Goal: Task Accomplishment & Management: Use online tool/utility

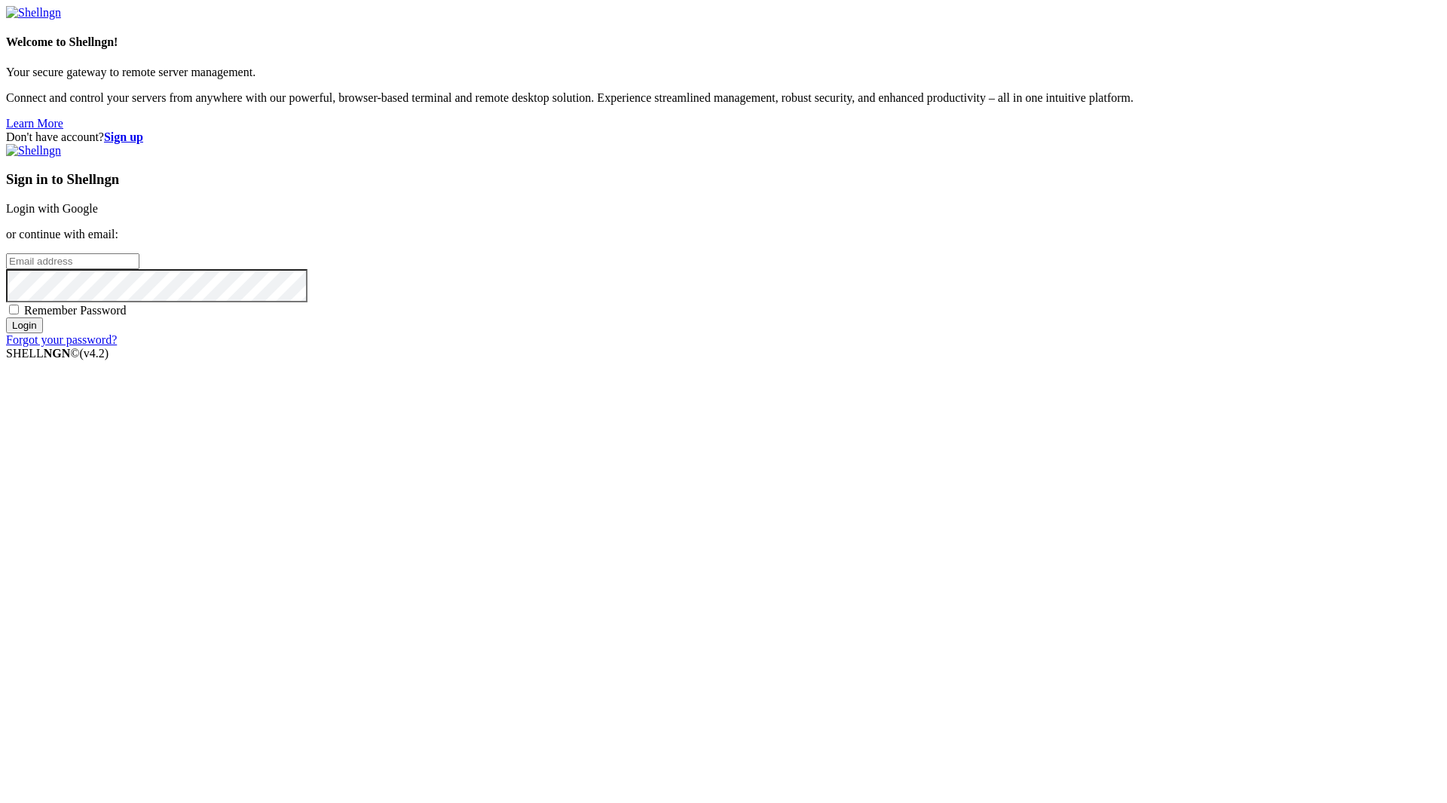
type input "[EMAIL_ADDRESS][DOMAIN_NAME]"
click at [127, 317] on span "Remember Password" at bounding box center [75, 310] width 102 height 13
click at [19, 314] on input "Remember Password" at bounding box center [14, 309] width 10 height 10
checkbox input "true"
click at [43, 333] on input "Login" at bounding box center [24, 325] width 37 height 16
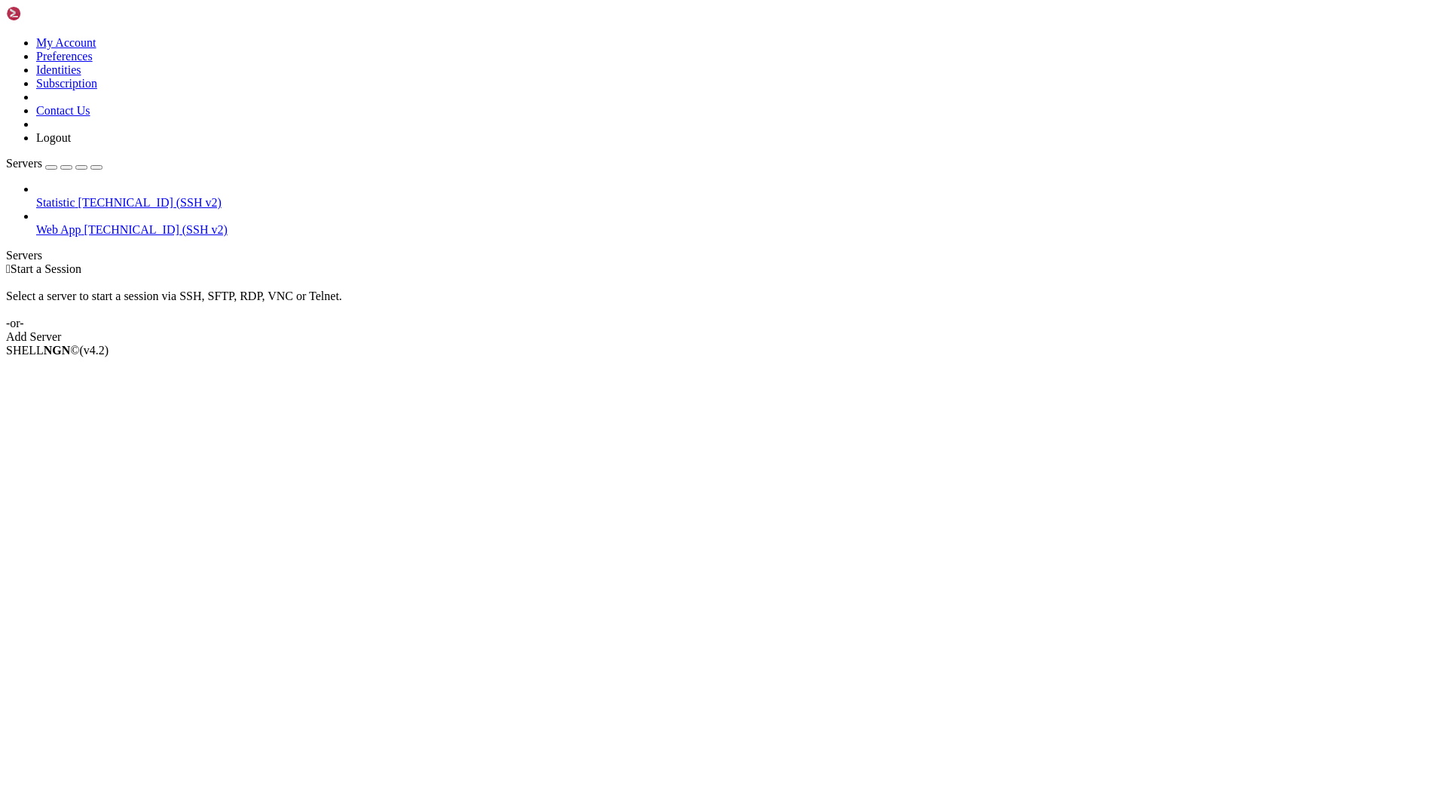
click at [81, 223] on span "Web App" at bounding box center [58, 229] width 45 height 13
click at [73, 223] on span "Web App" at bounding box center [58, 229] width 45 height 13
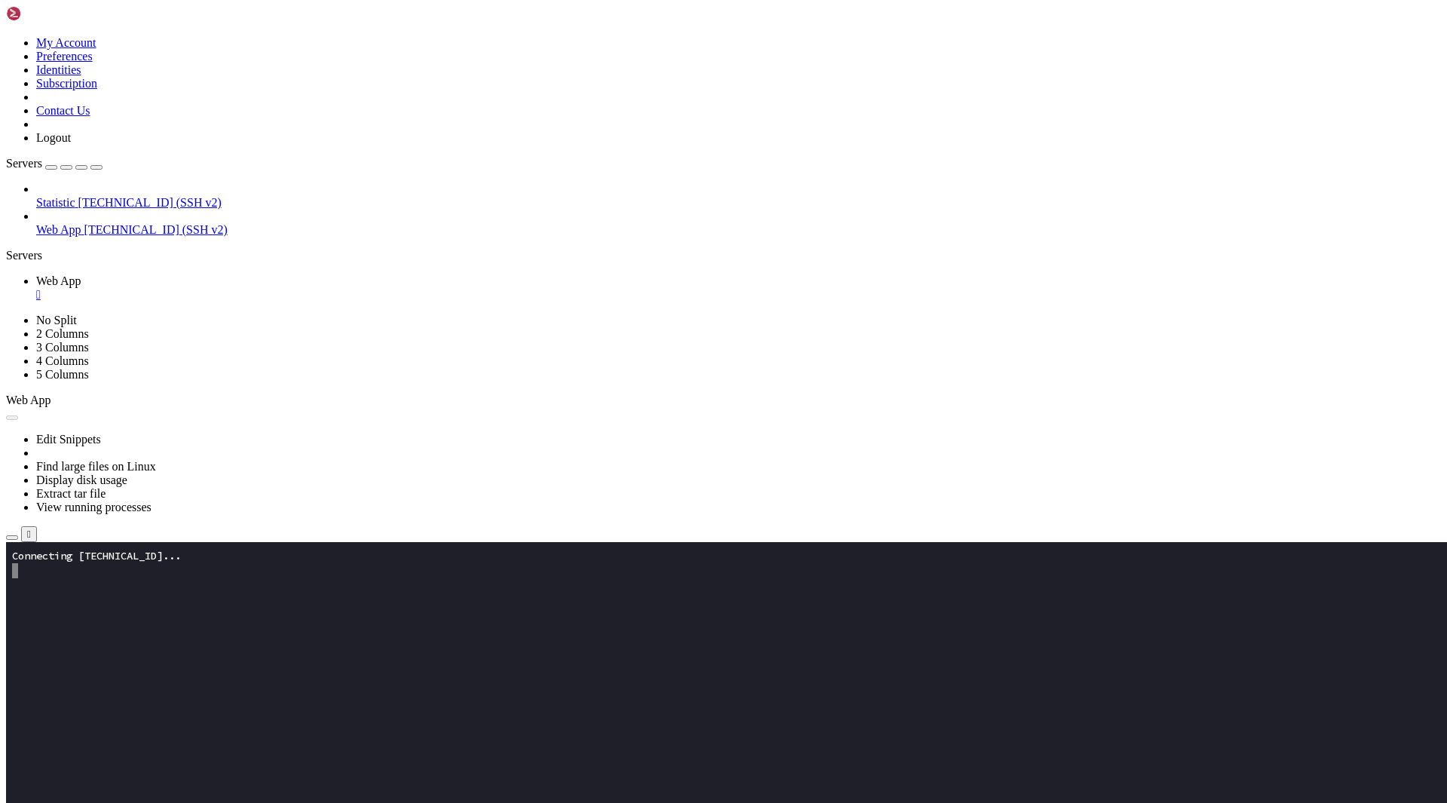
click at [280, 627] on x-row at bounding box center [634, 630] width 1245 height 15
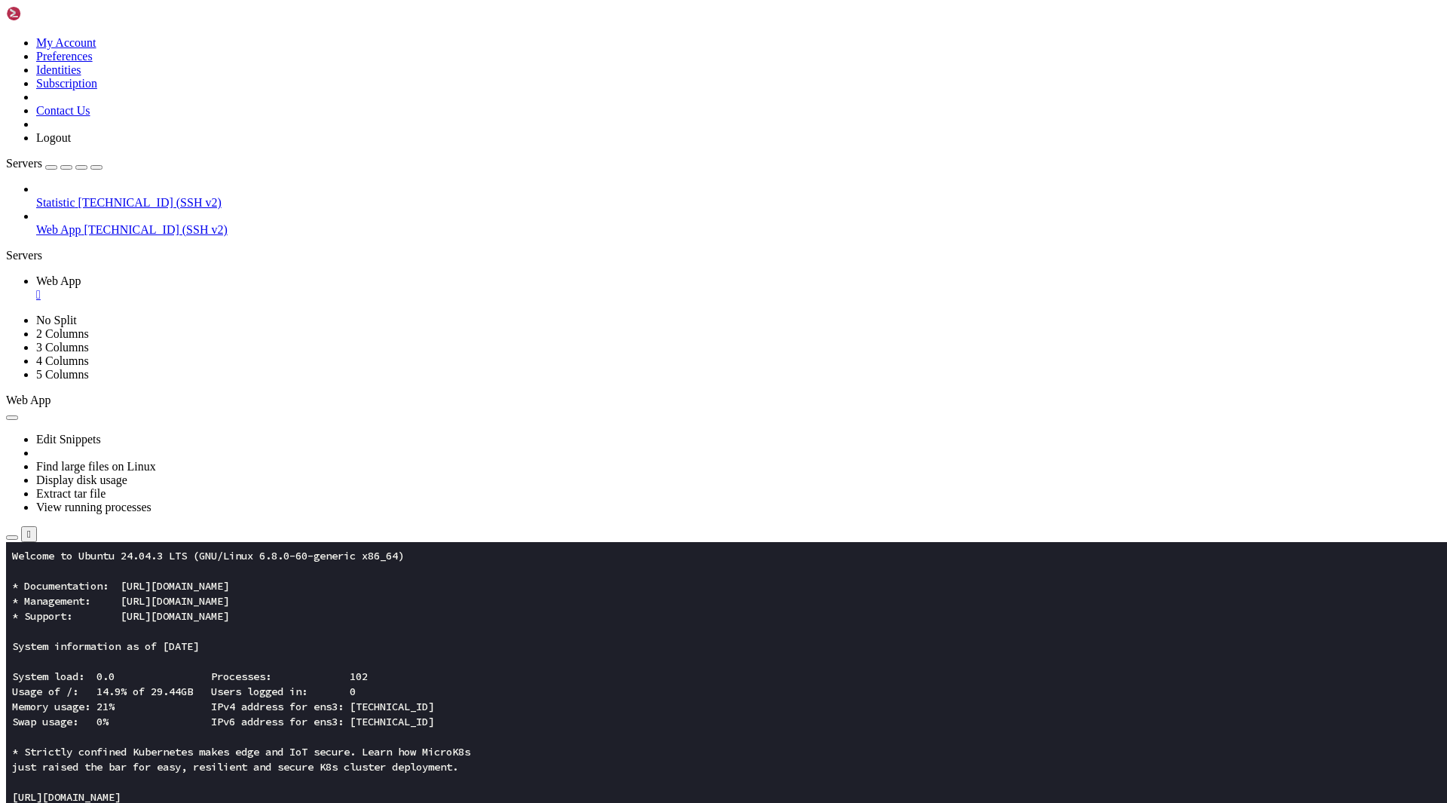
click at [12, 537] on icon "button" at bounding box center [12, 537] width 0 height 0
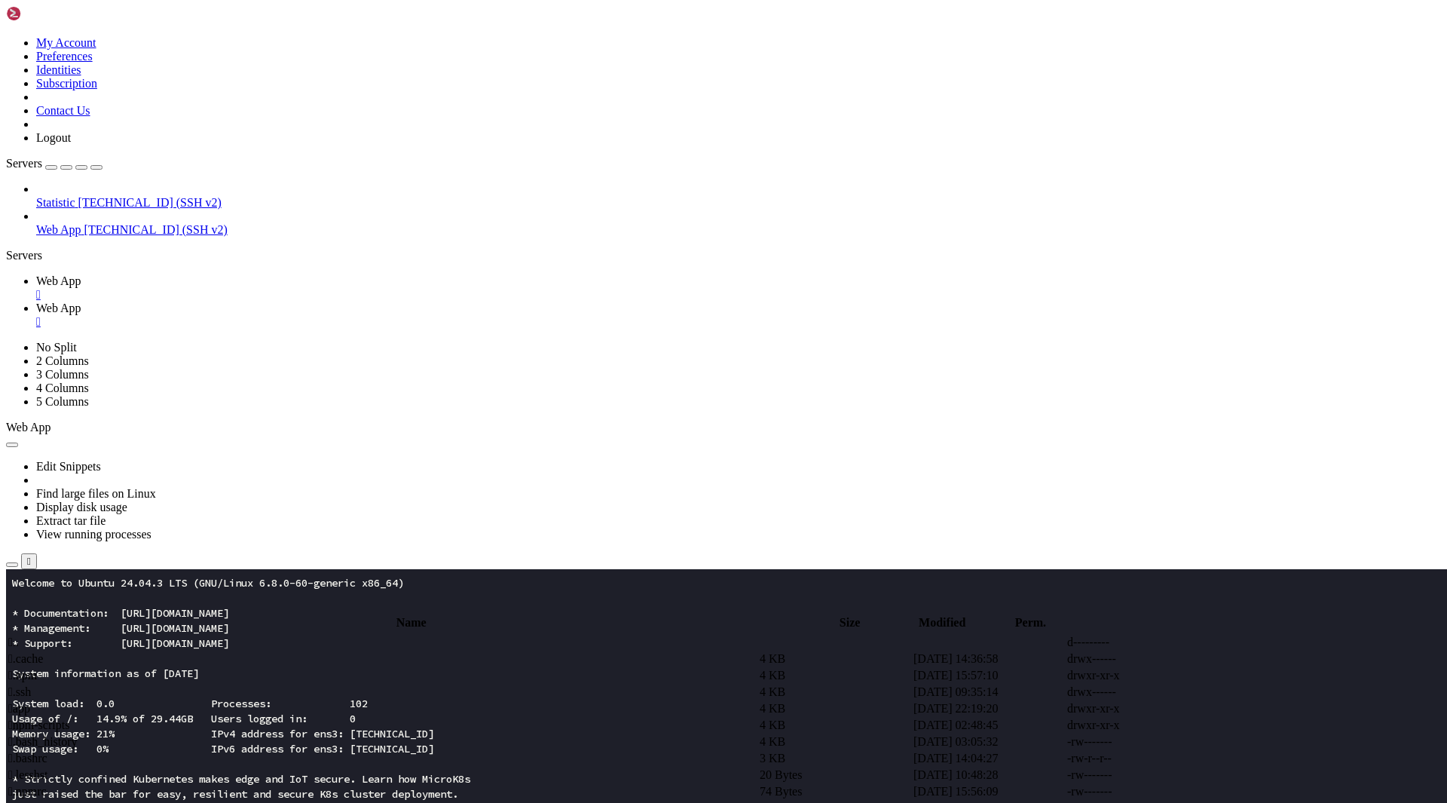
click at [30, 702] on span " app" at bounding box center [19, 708] width 22 height 13
type input "/root/app"
click at [284, 701] on td " index.html" at bounding box center [383, 708] width 750 height 15
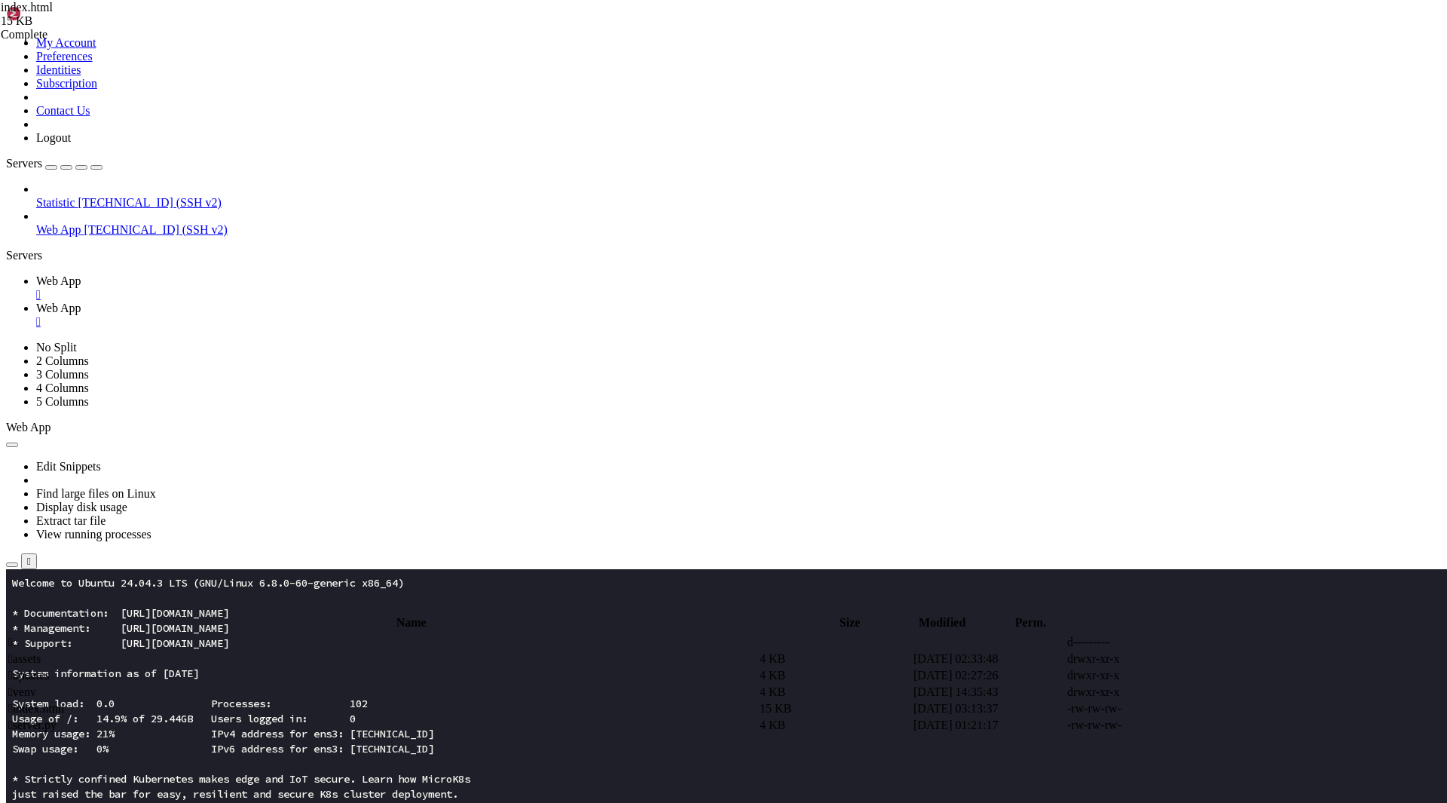
type textarea "</html>"
paste textarea
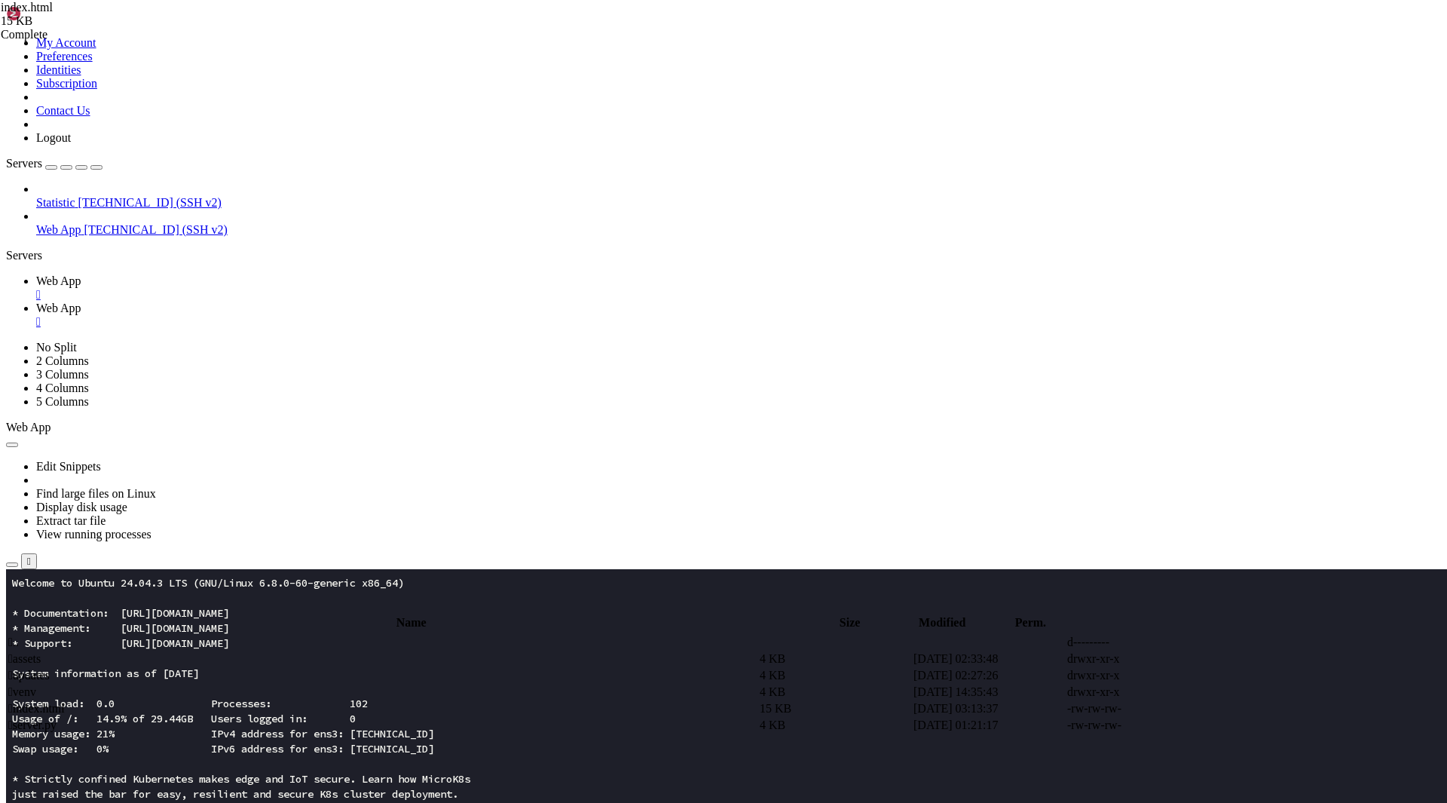
click at [314, 635] on td " .." at bounding box center [383, 642] width 750 height 15
type input "/root"
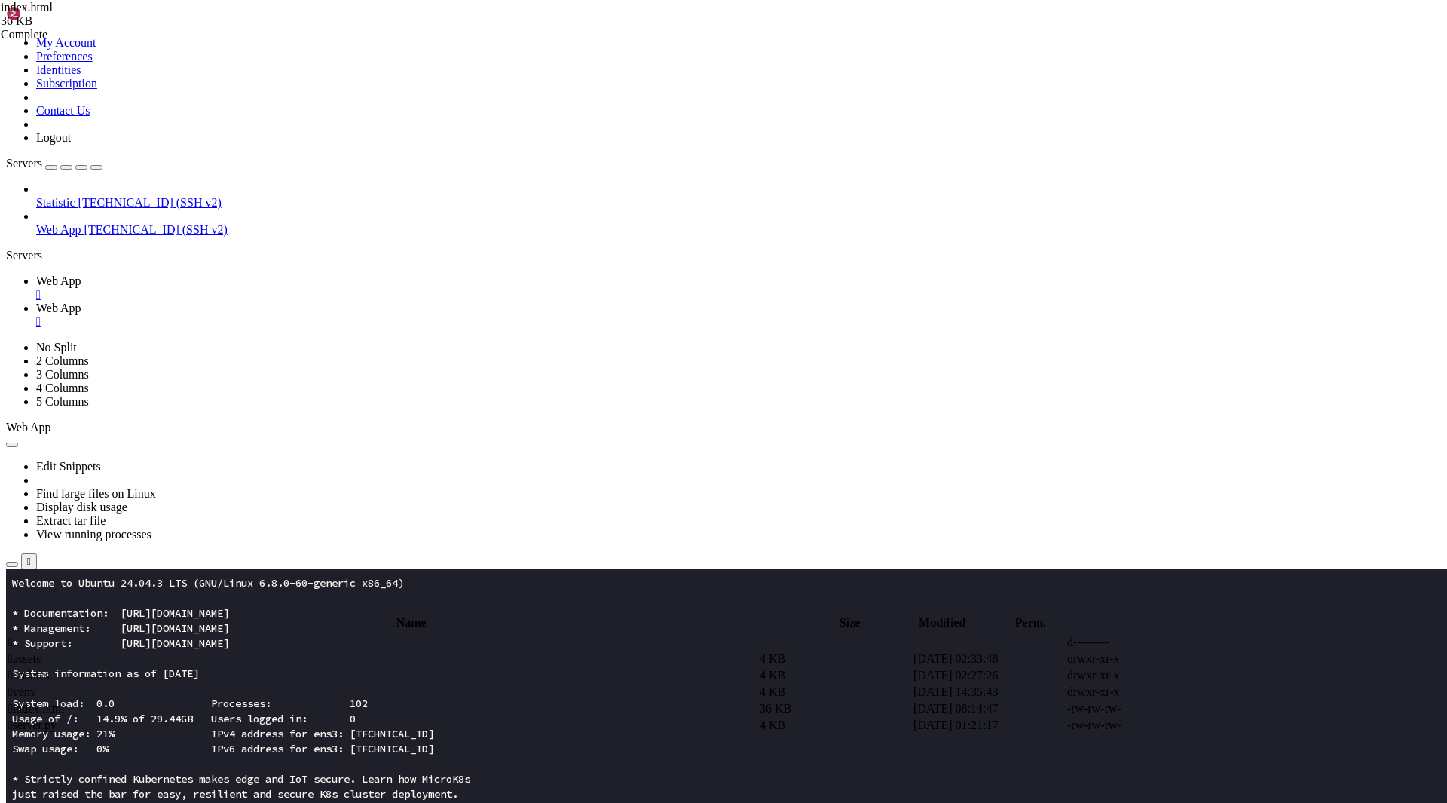
click at [65, 702] on span " index.html" at bounding box center [36, 708] width 57 height 13
drag, startPoint x: 290, startPoint y: 734, endPoint x: 177, endPoint y: 653, distance: 138.9
click at [177, 653] on div "My Account Preferences Identities Subscription Contact Us Logout Servers Statis…" at bounding box center [723, 713] width 1435 height 1415
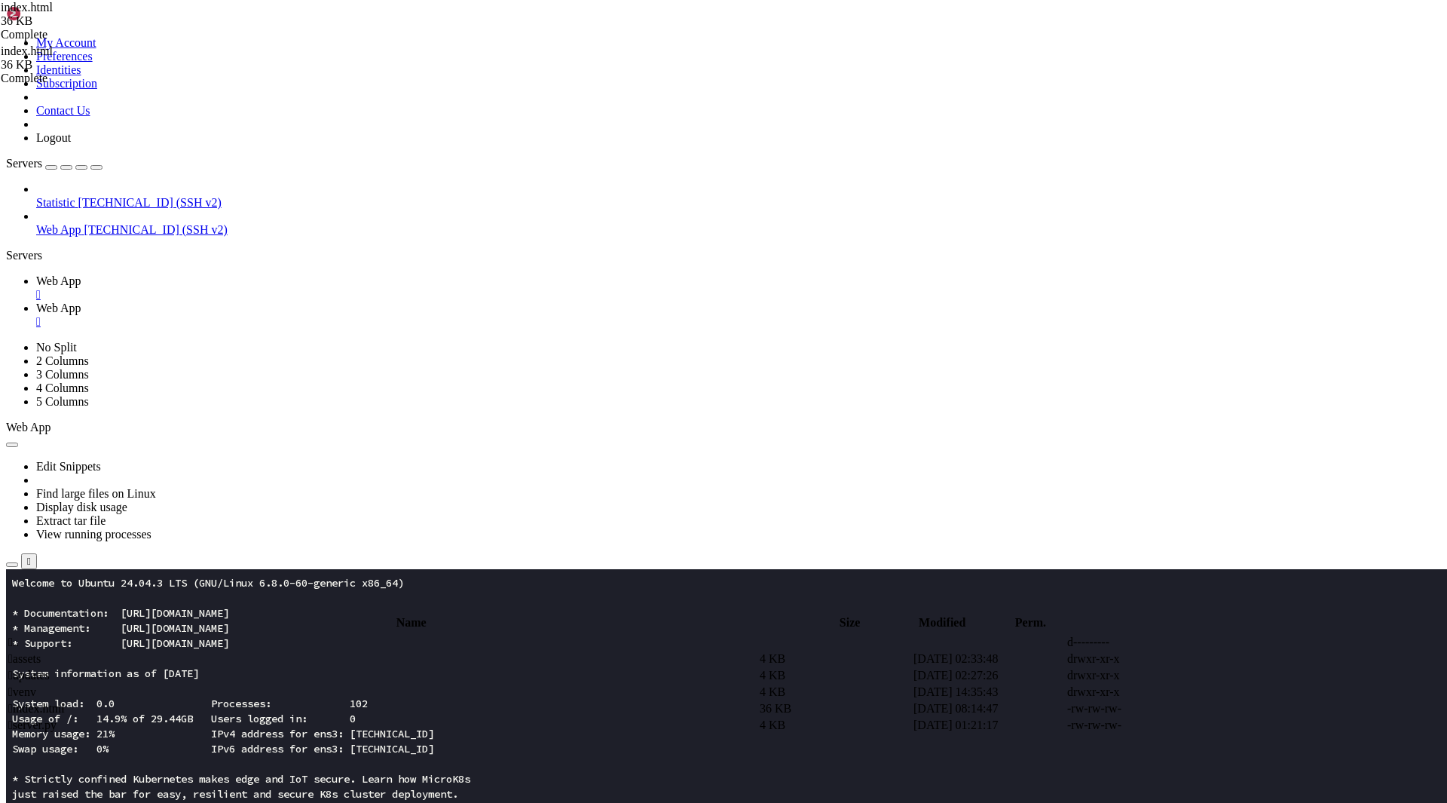
drag, startPoint x: 314, startPoint y: 734, endPoint x: 208, endPoint y: 651, distance: 134.2
type textarea "<script> const menuBtn=document.getElementById('menuBtn')"
paste textarea
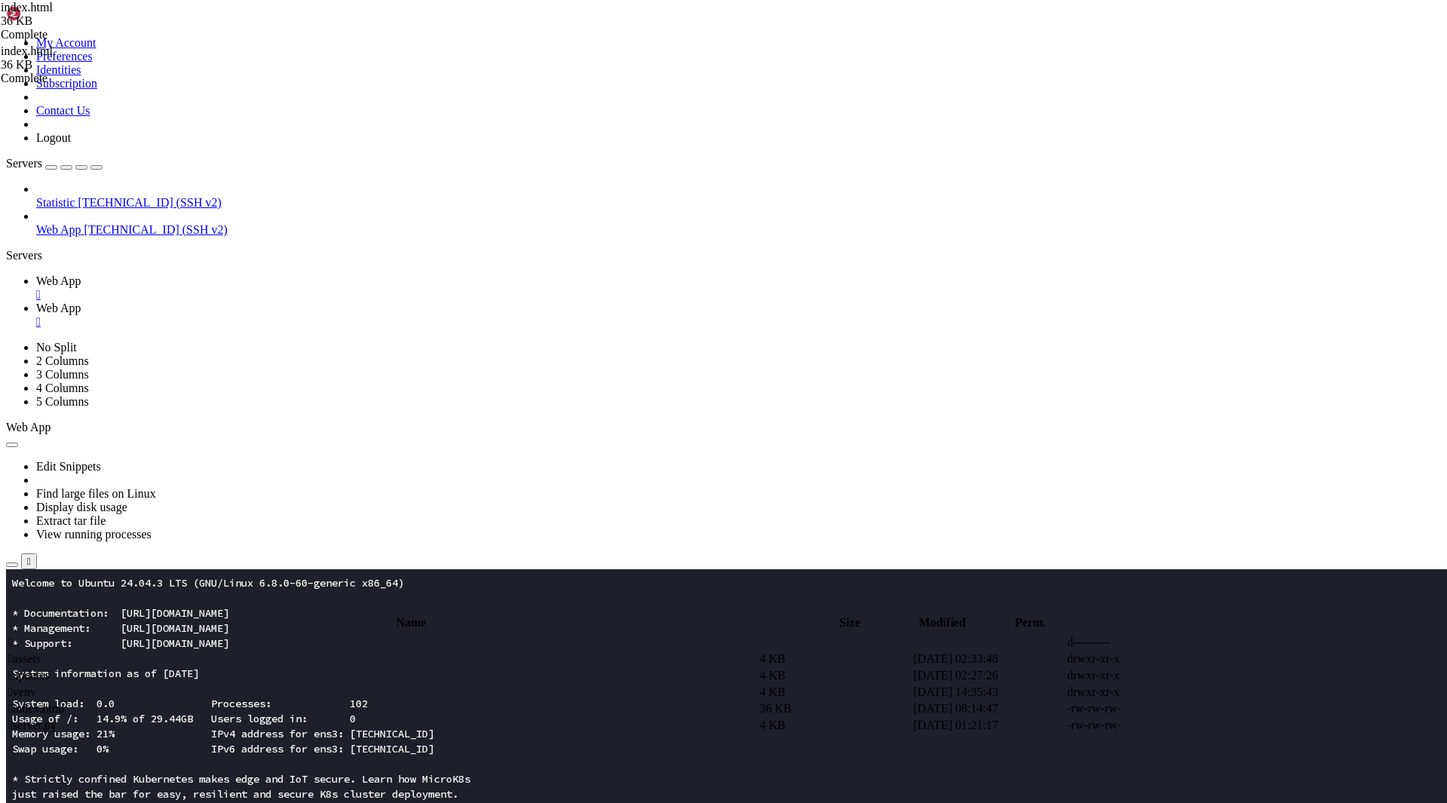
type input "/root/app"
